Goal: Transaction & Acquisition: Obtain resource

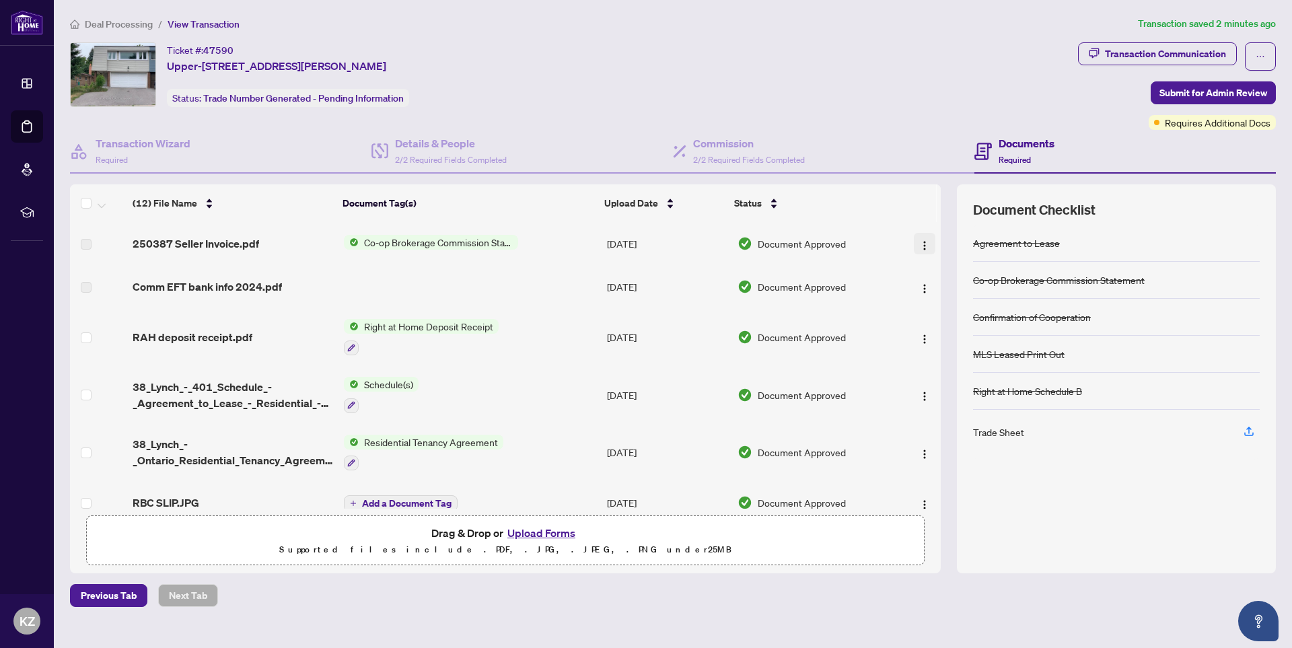
click at [924, 244] on img "button" at bounding box center [925, 245] width 11 height 11
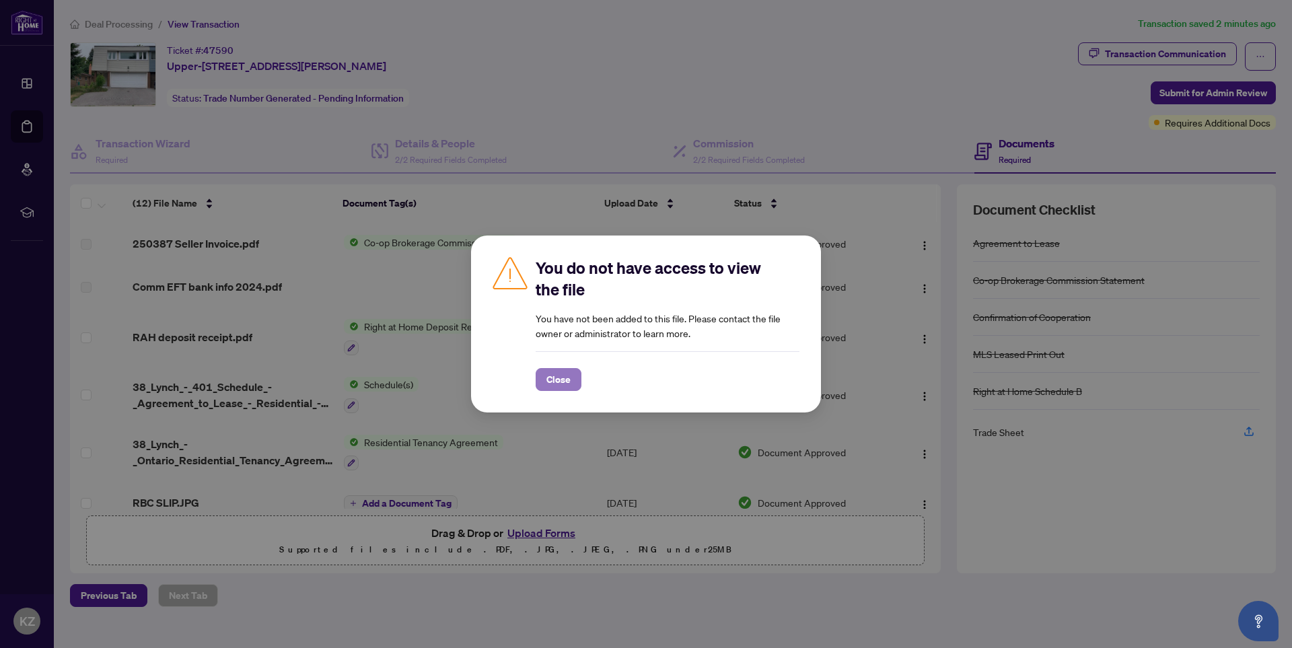
click at [553, 380] on span "Close" at bounding box center [559, 380] width 24 height 22
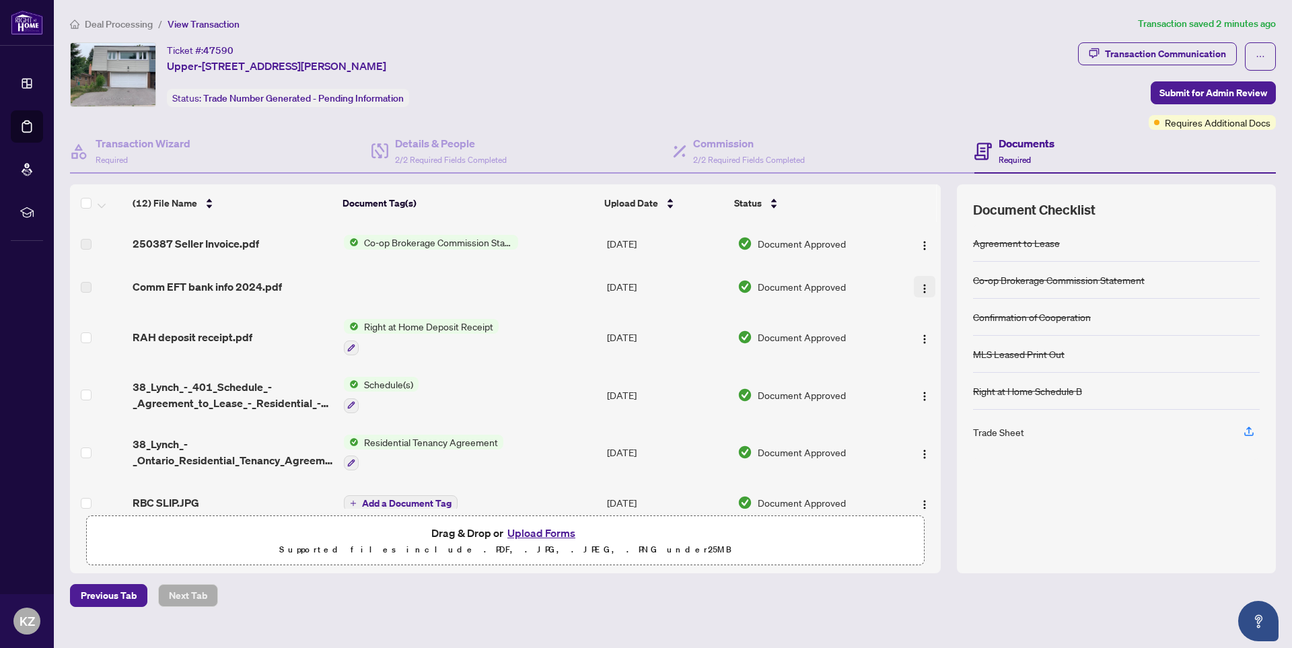
click at [924, 287] on img "button" at bounding box center [925, 288] width 11 height 11
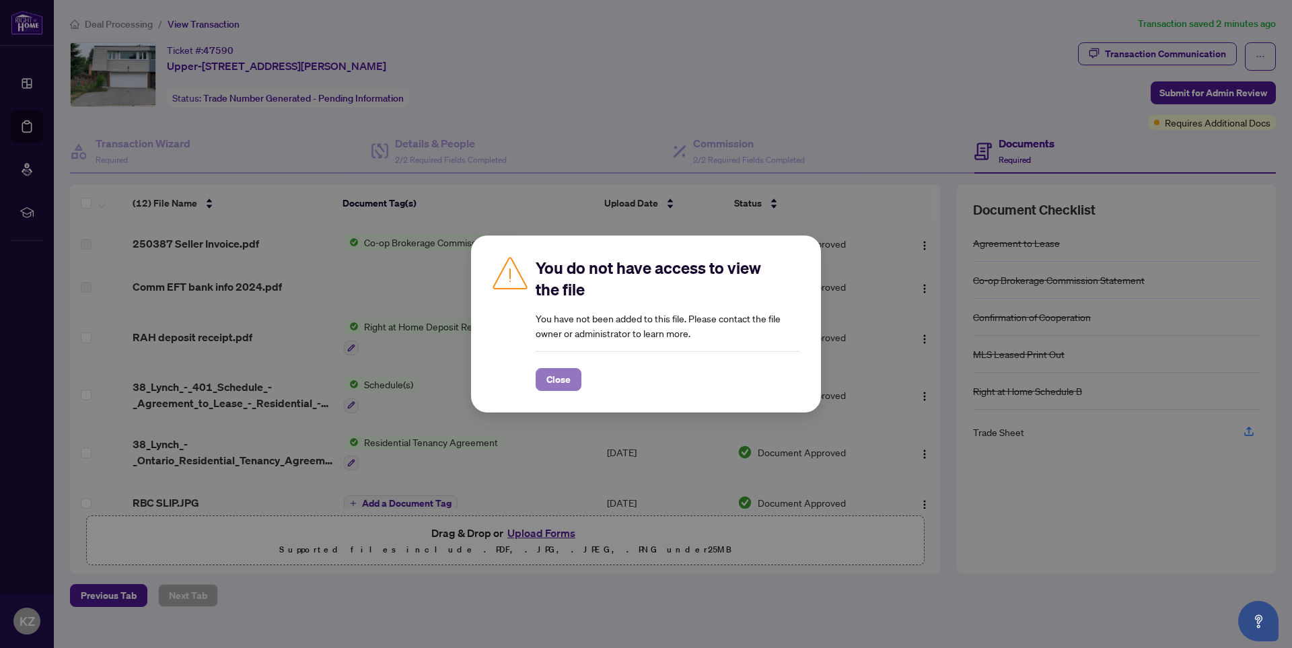
click at [557, 376] on span "Close" at bounding box center [559, 380] width 24 height 22
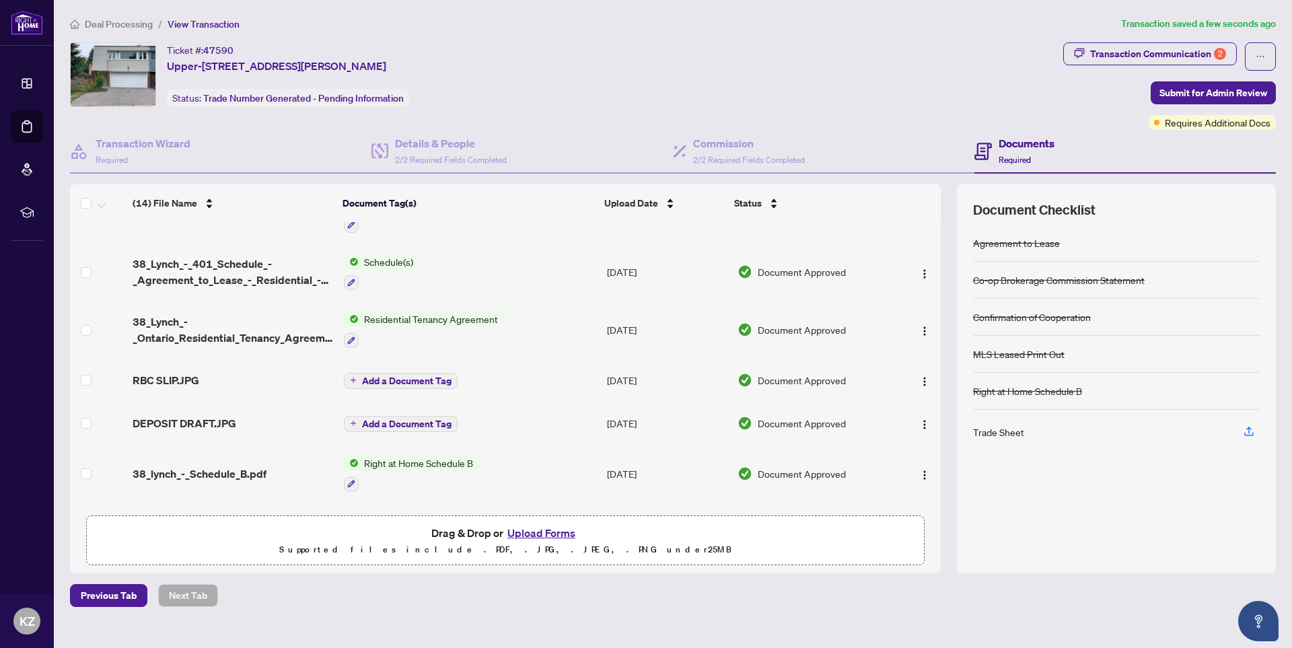
scroll to position [188, 0]
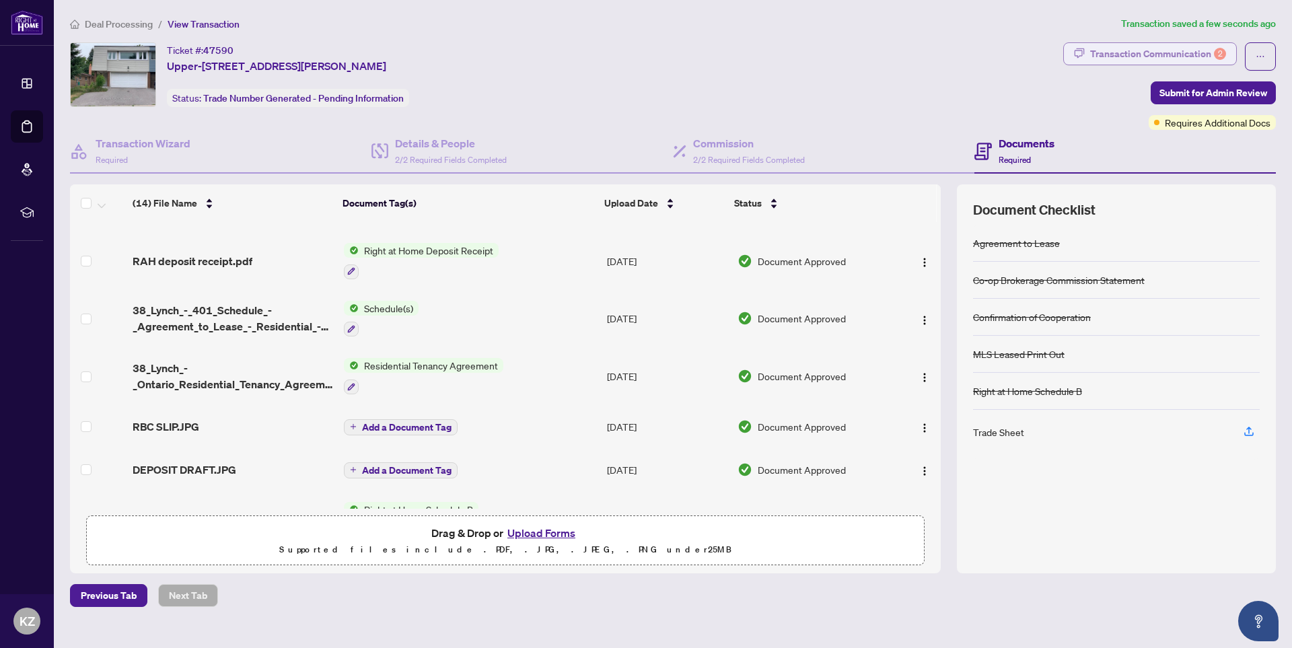
click at [1100, 55] on div "Transaction Communication 2" at bounding box center [1158, 54] width 136 height 22
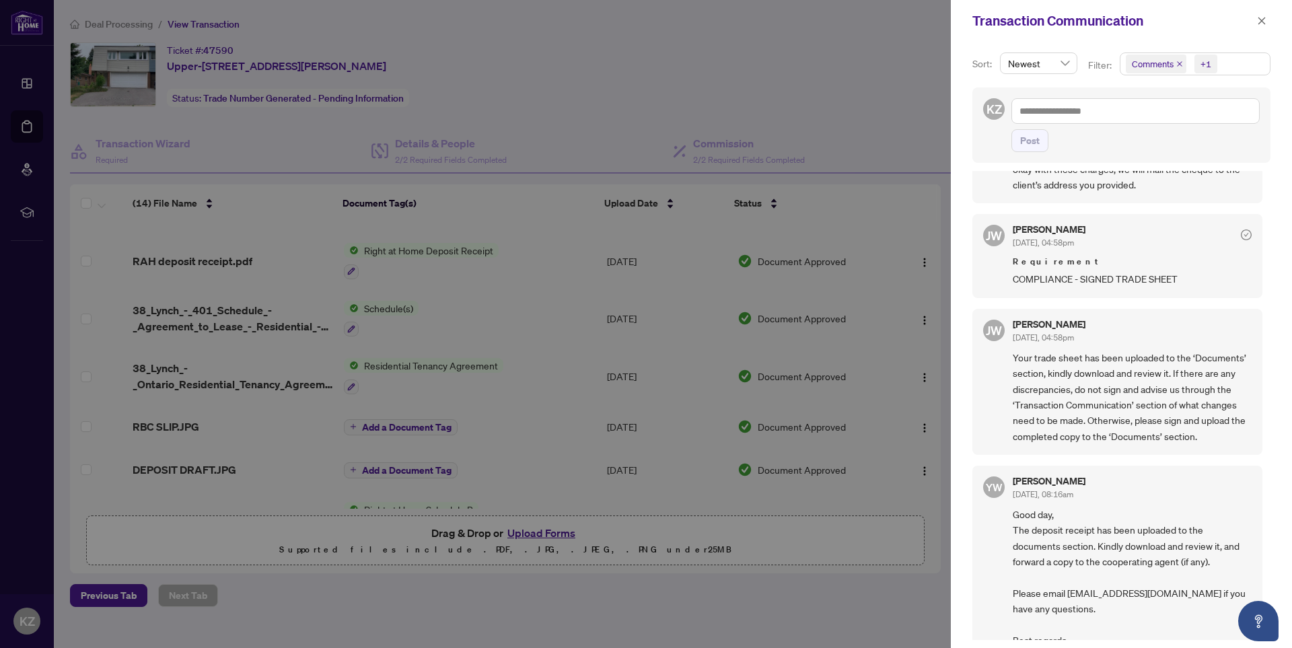
scroll to position [0, 0]
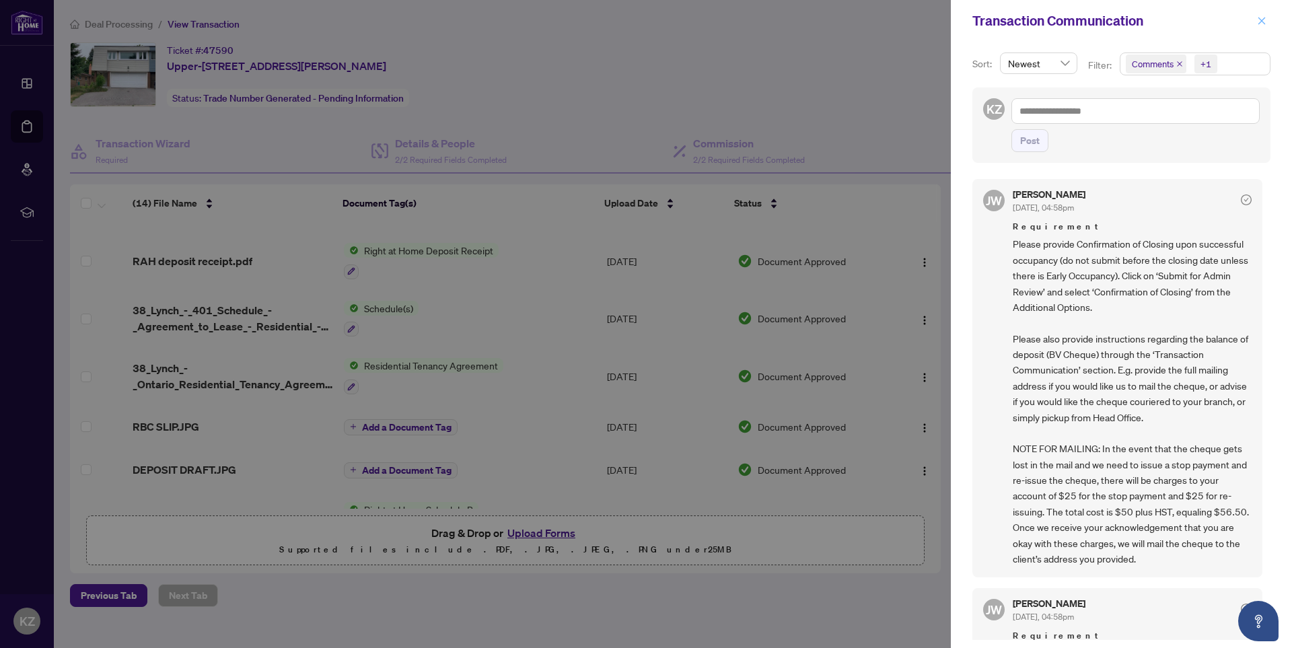
click at [1264, 24] on icon "close" at bounding box center [1262, 20] width 7 height 7
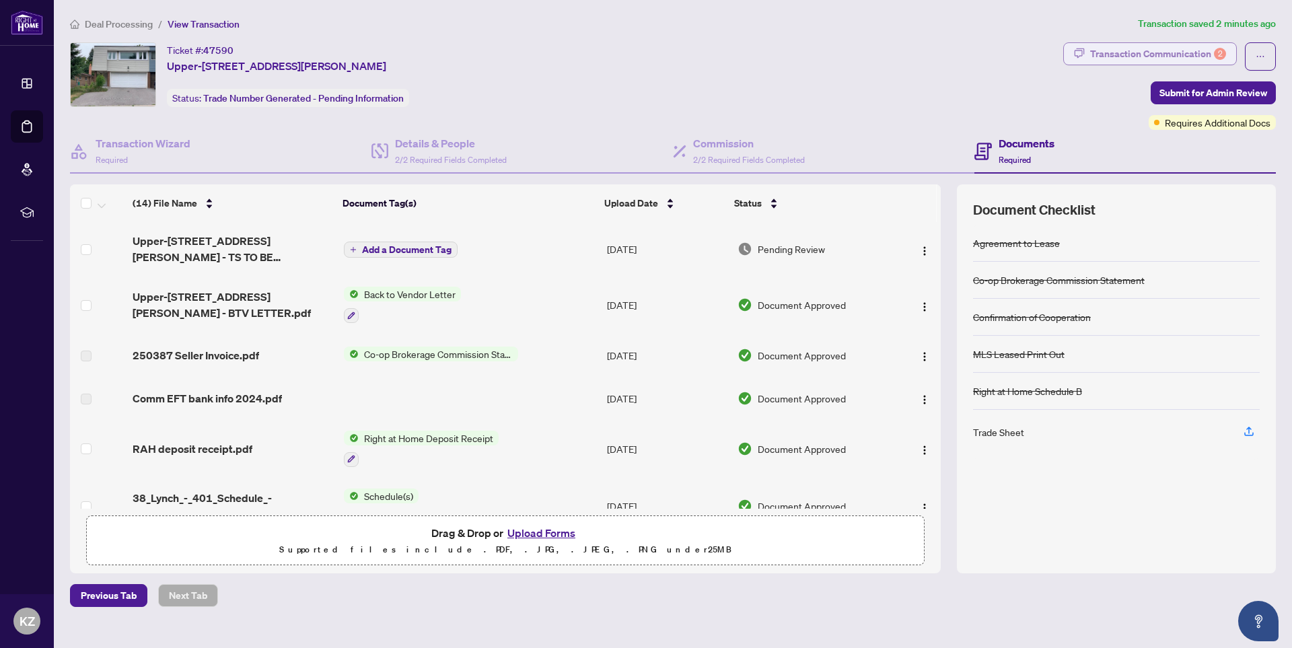
click at [1159, 53] on div "Transaction Communication 2" at bounding box center [1158, 54] width 136 height 22
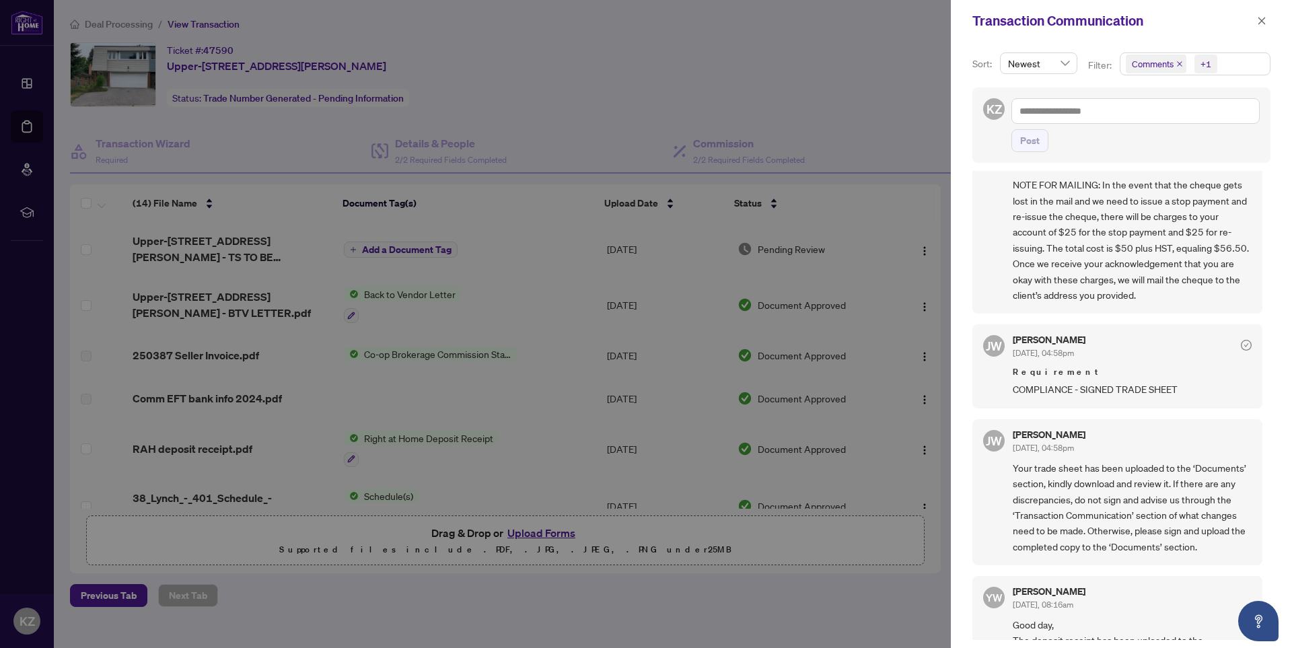
scroll to position [269, 0]
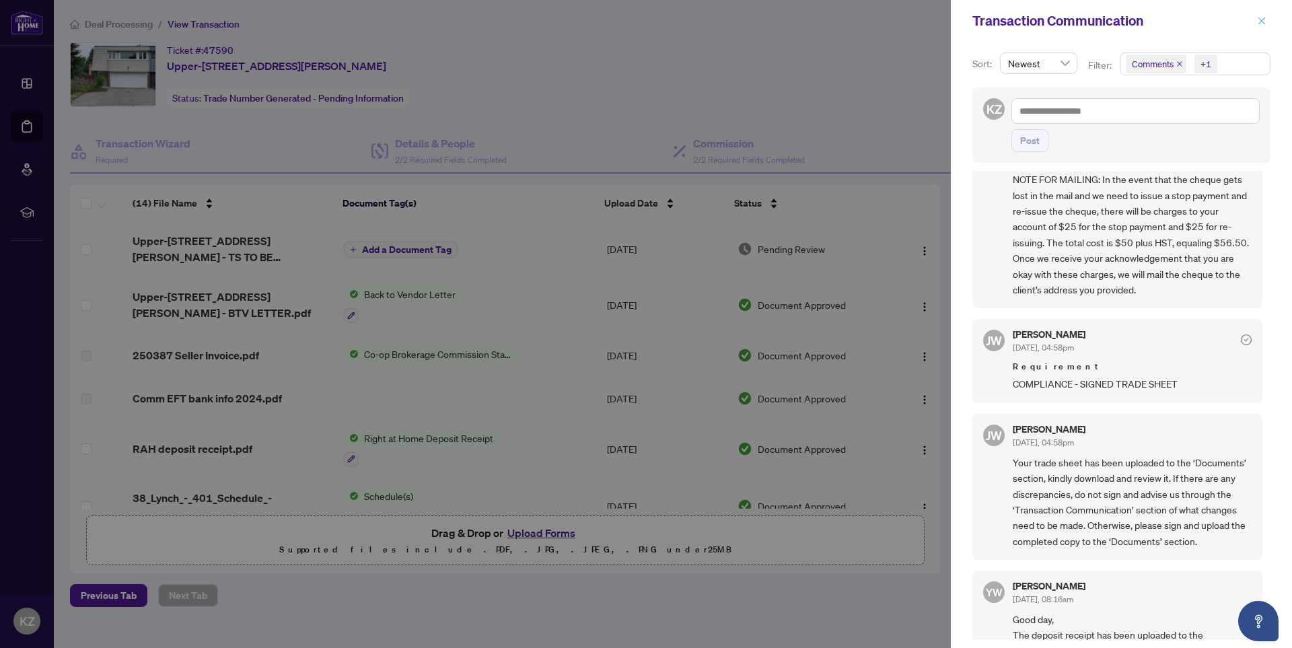
click at [1262, 22] on icon "close" at bounding box center [1262, 20] width 7 height 7
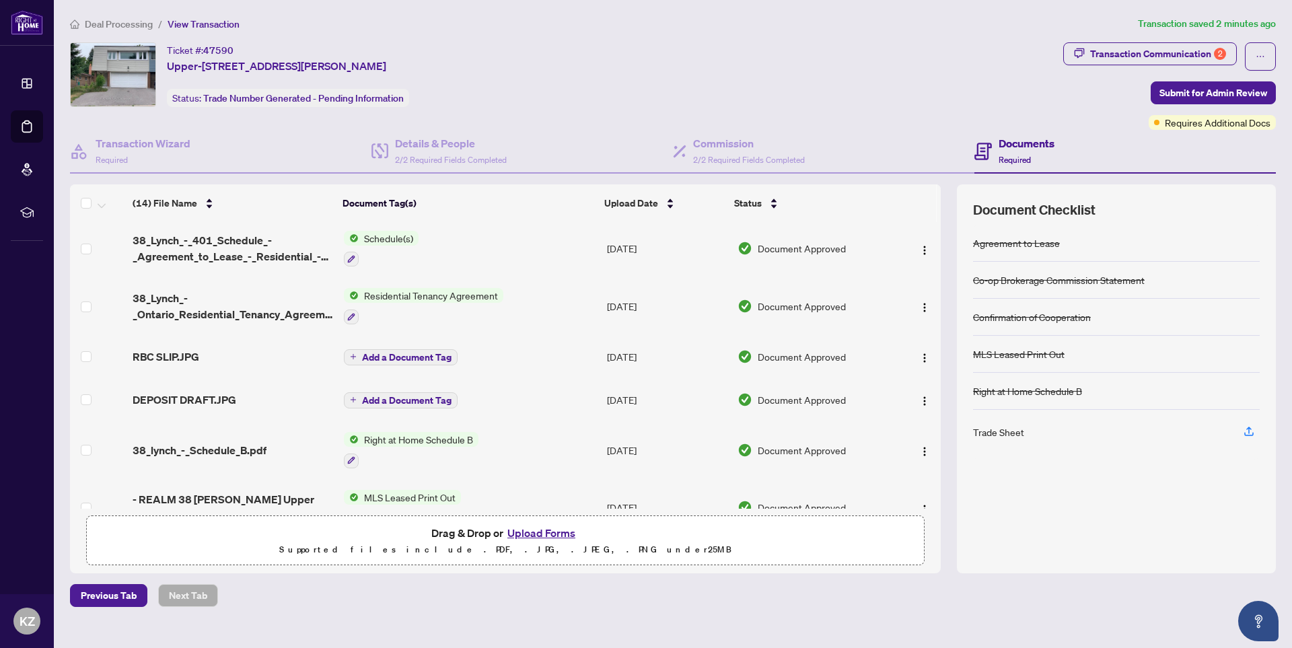
scroll to position [0, 0]
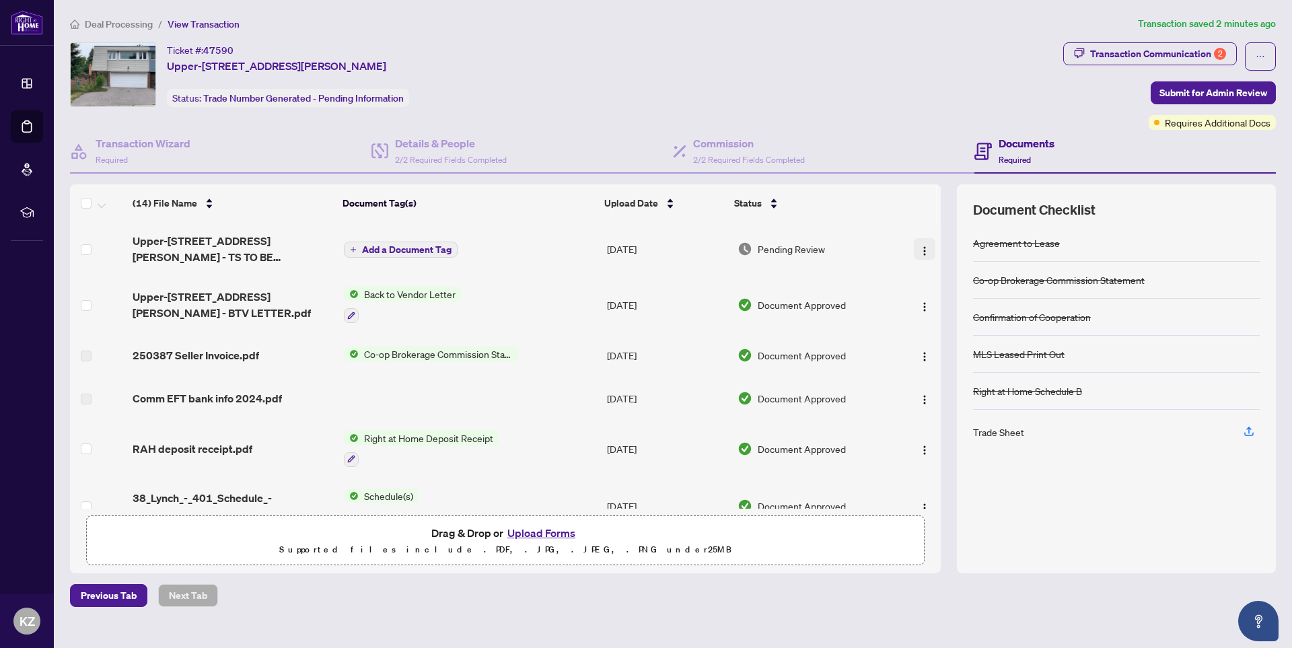
click at [920, 250] on img "button" at bounding box center [925, 251] width 11 height 11
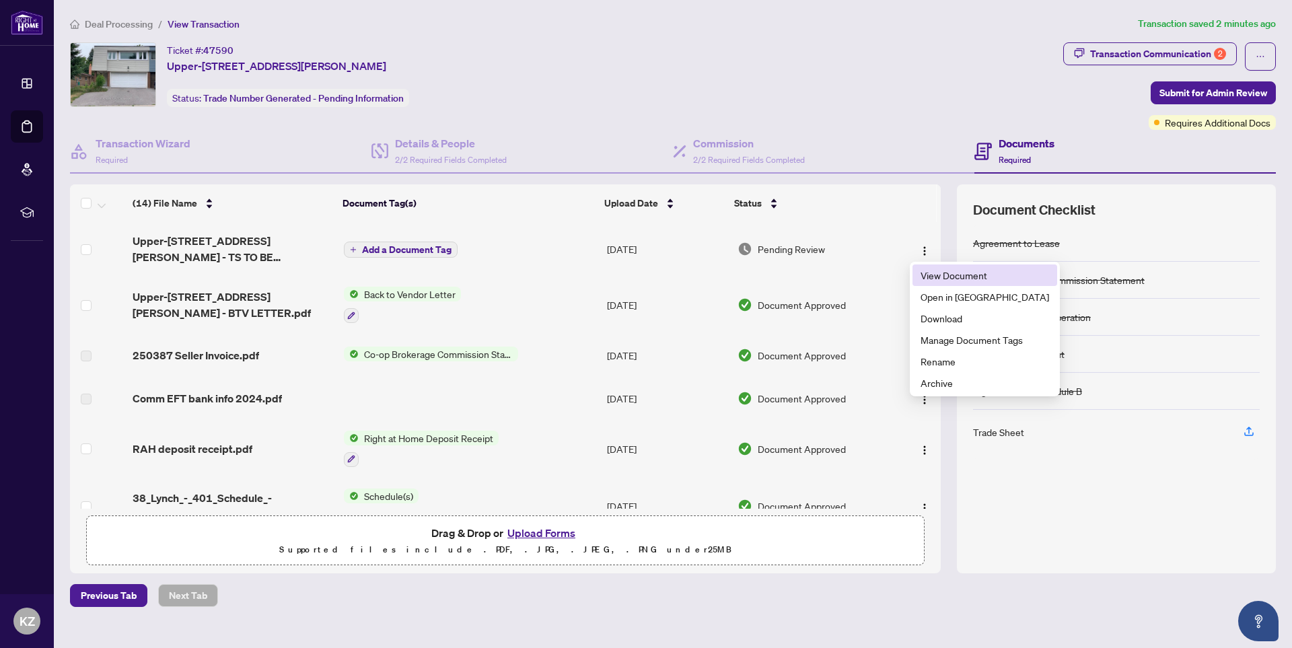
click at [934, 273] on span "View Document" at bounding box center [985, 275] width 129 height 15
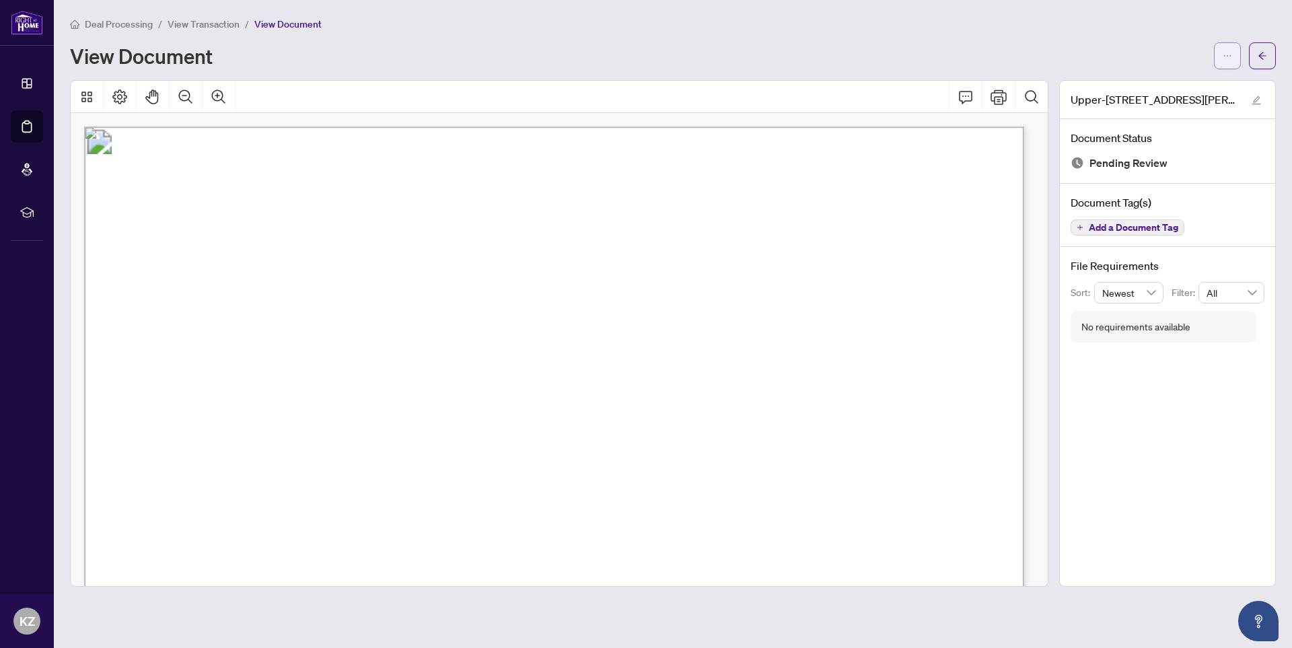
click at [1224, 55] on icon "ellipsis" at bounding box center [1227, 55] width 9 height 9
click at [1156, 85] on span "Download" at bounding box center [1179, 84] width 102 height 15
